Goal: Information Seeking & Learning: Understand process/instructions

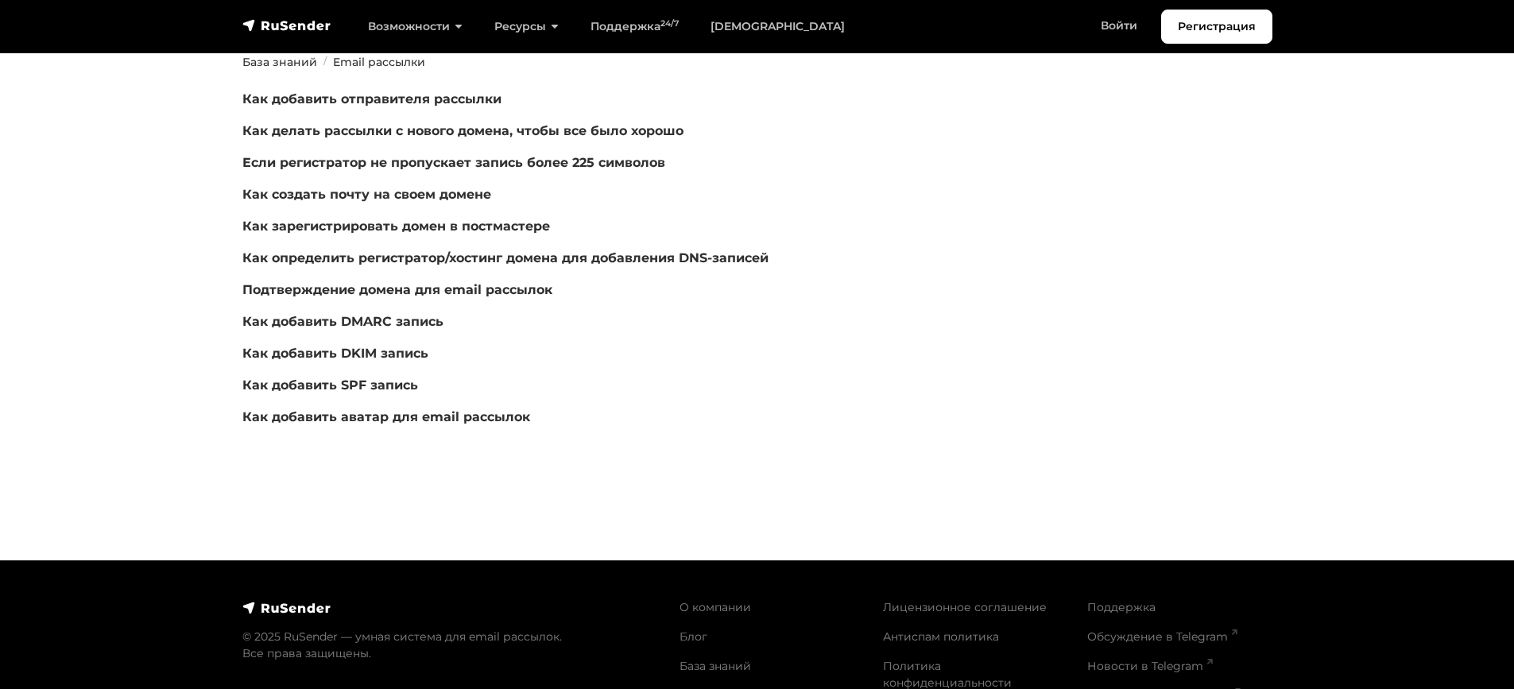
scroll to position [238, 0]
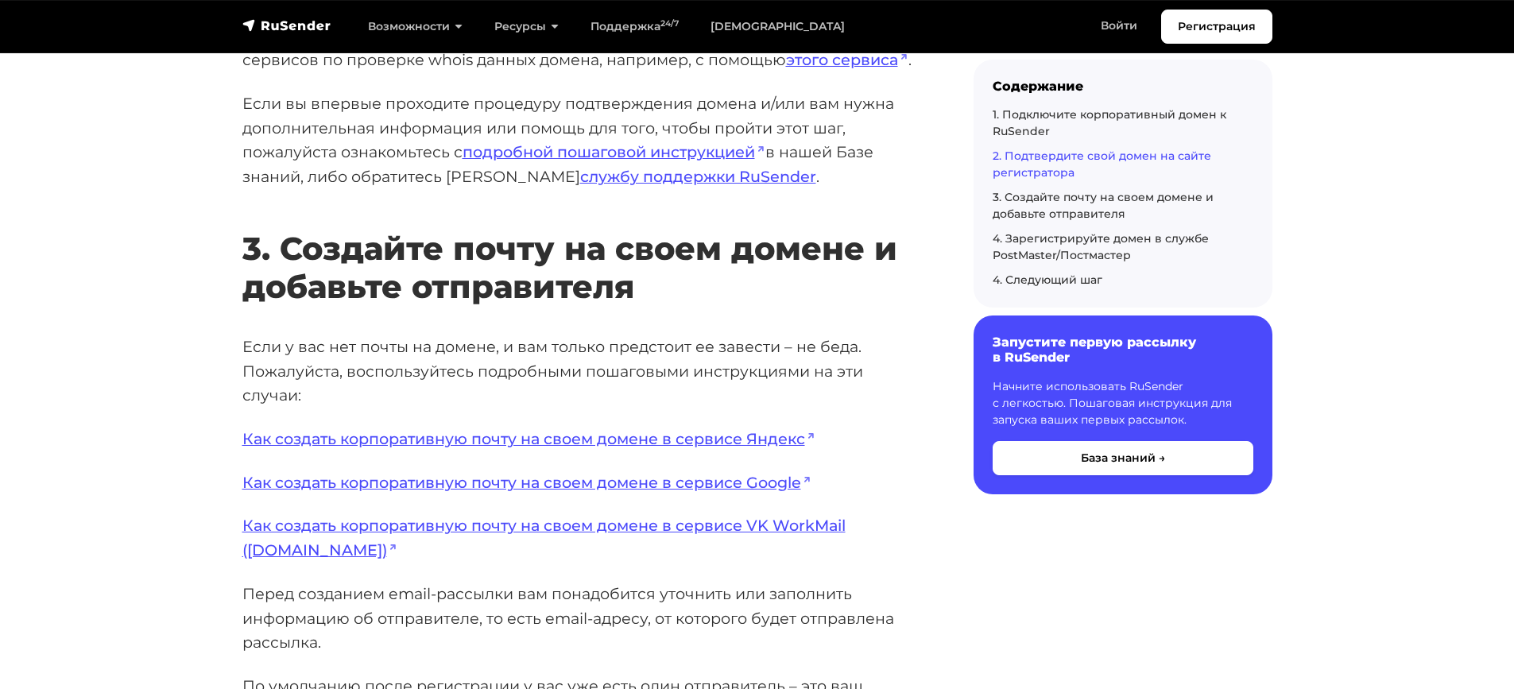
scroll to position [2940, 0]
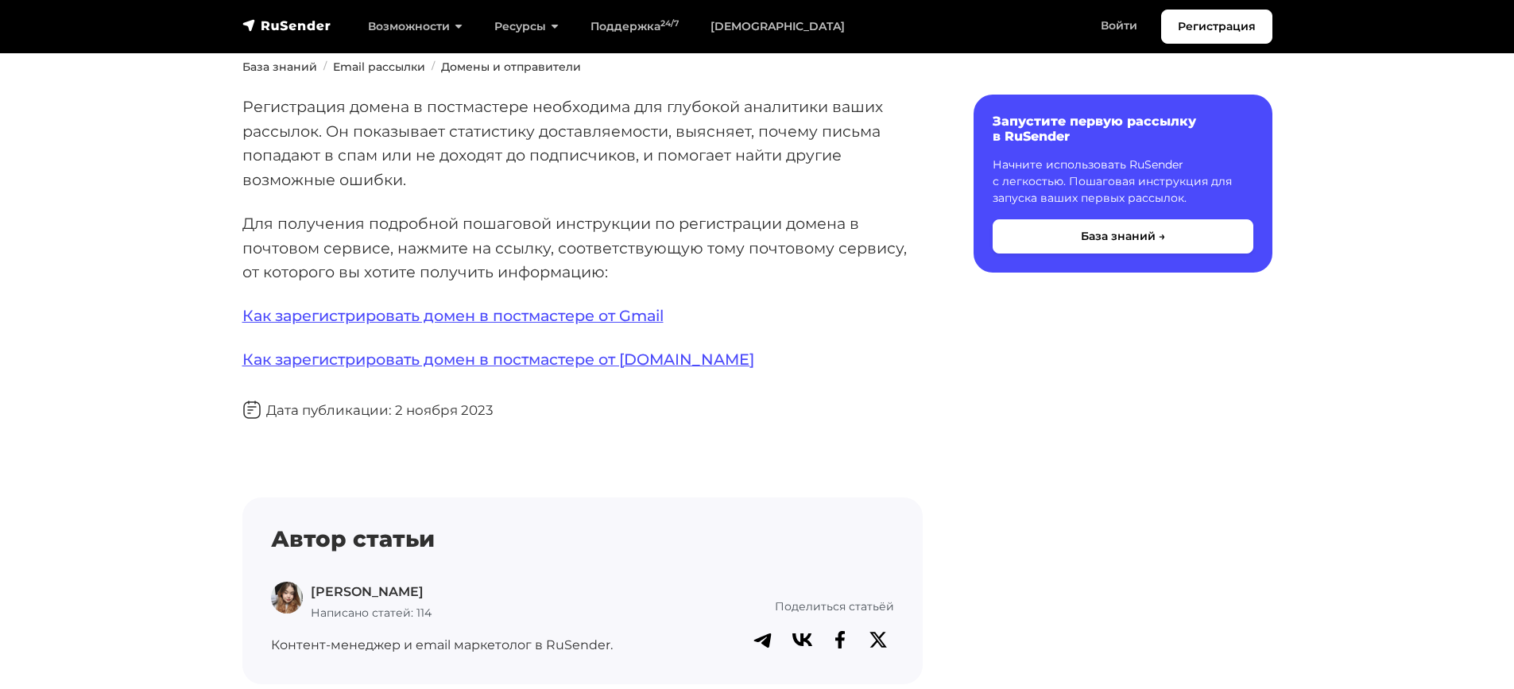
scroll to position [238, 0]
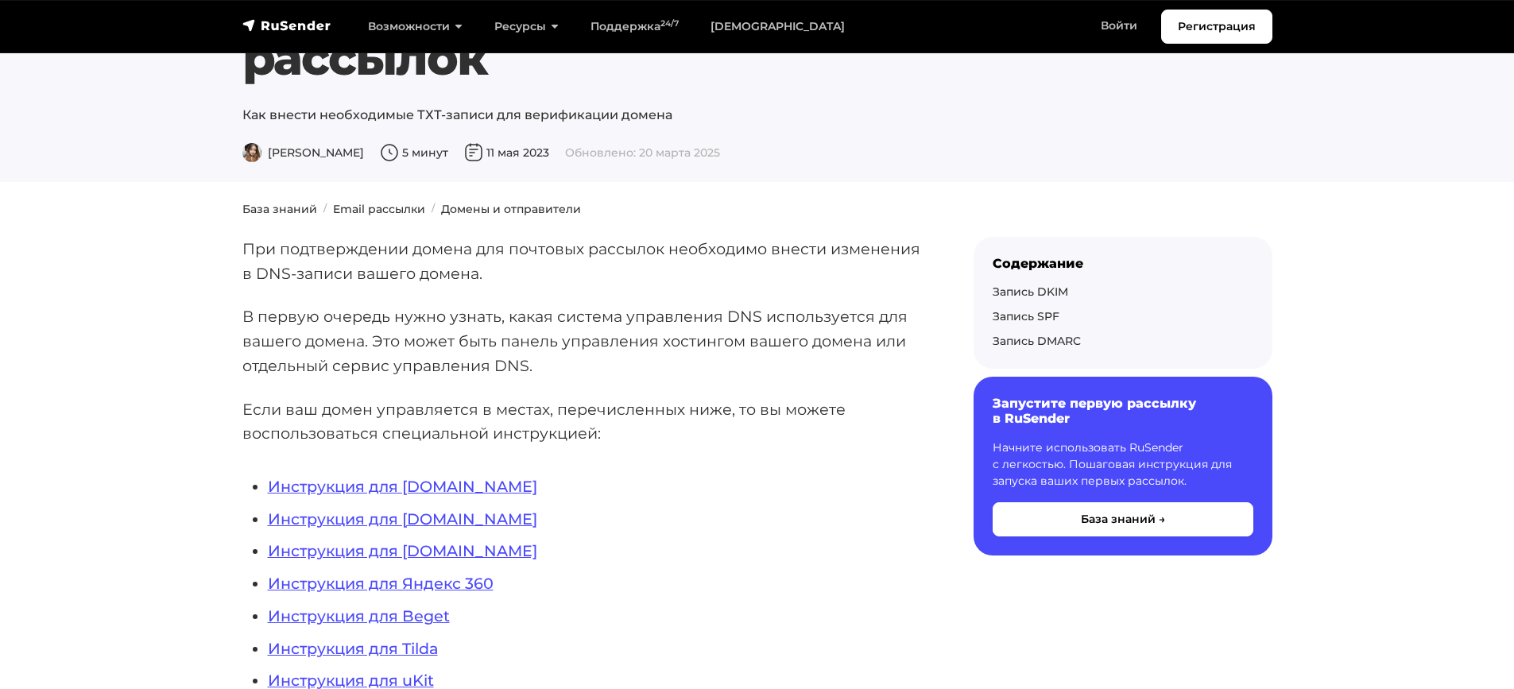
scroll to position [79, 0]
